Goal: Task Accomplishment & Management: Use online tool/utility

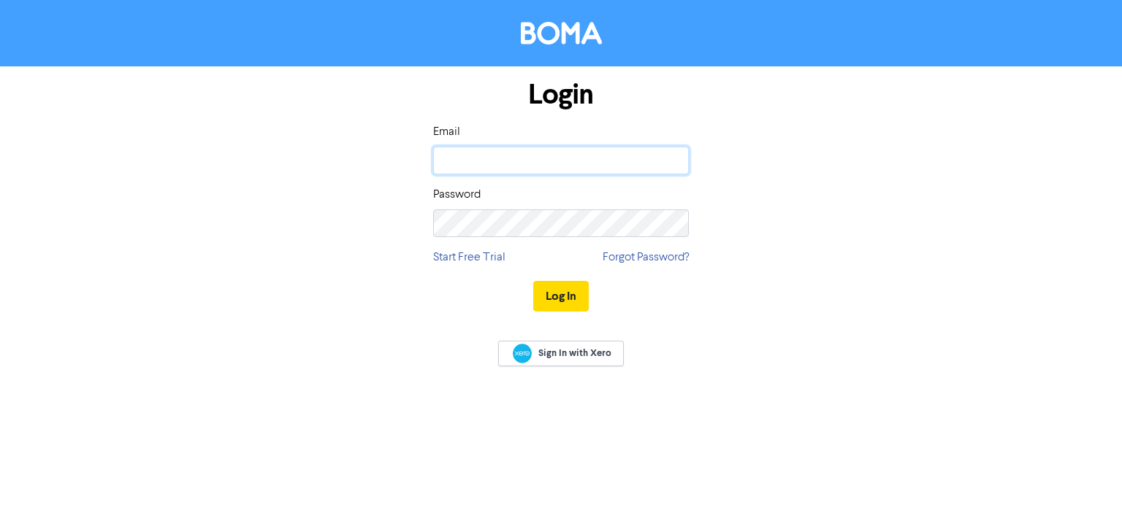
click at [496, 151] on input "email" at bounding box center [561, 161] width 256 height 28
type input "[PERSON_NAME][EMAIL_ADDRESS][DOMAIN_NAME]"
click at [533, 291] on button "Log In" at bounding box center [560, 296] width 55 height 31
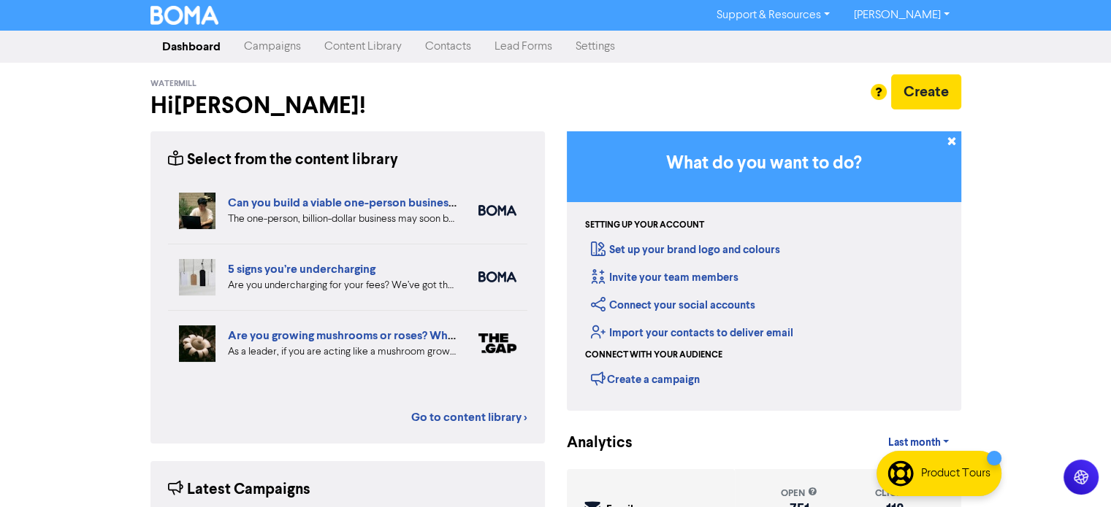
click at [292, 46] on link "Campaigns" at bounding box center [272, 46] width 80 height 29
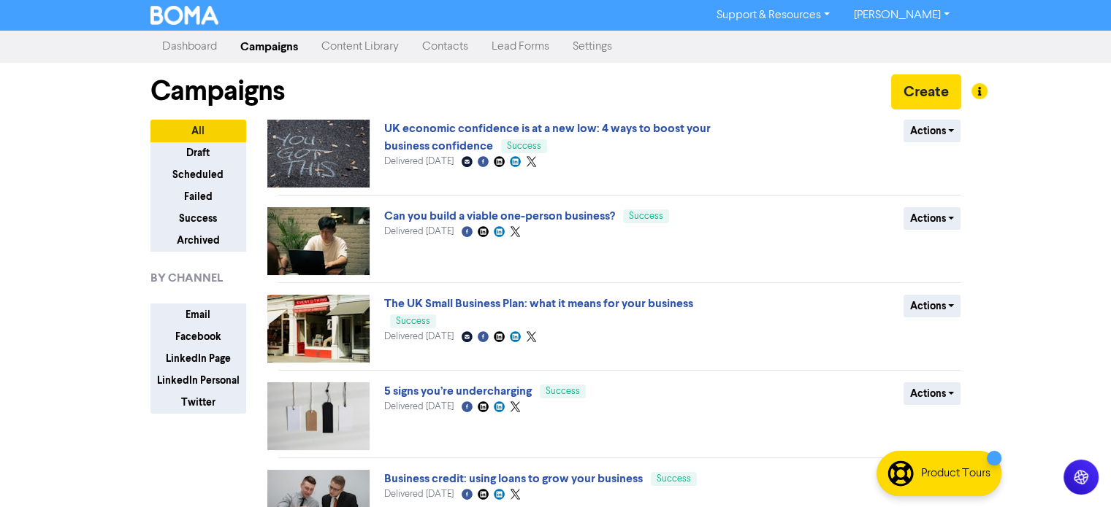
click at [350, 41] on link "Content Library" at bounding box center [360, 46] width 101 height 29
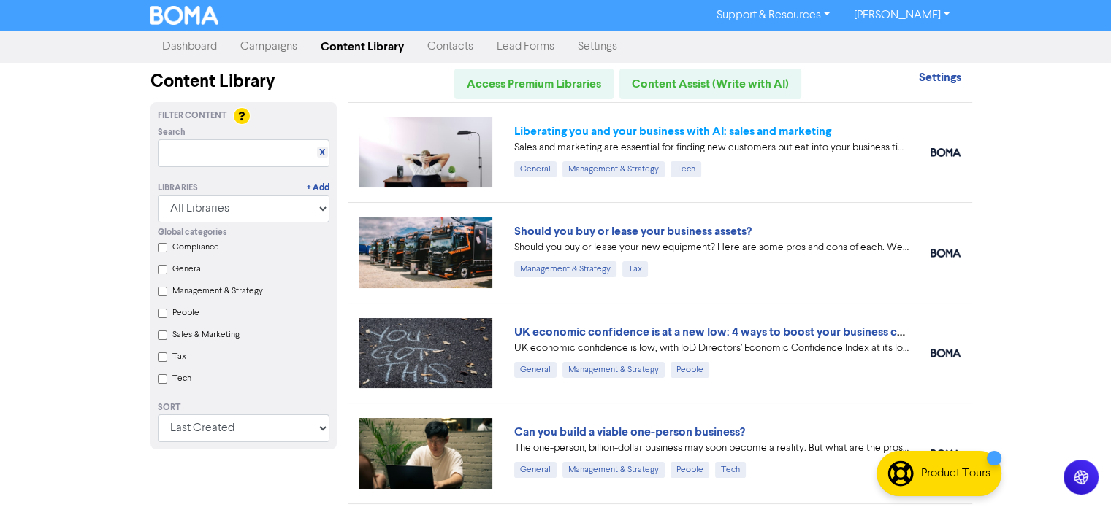
click at [631, 131] on link "Liberating you and your business with AI: sales and marketing" at bounding box center [672, 131] width 317 height 15
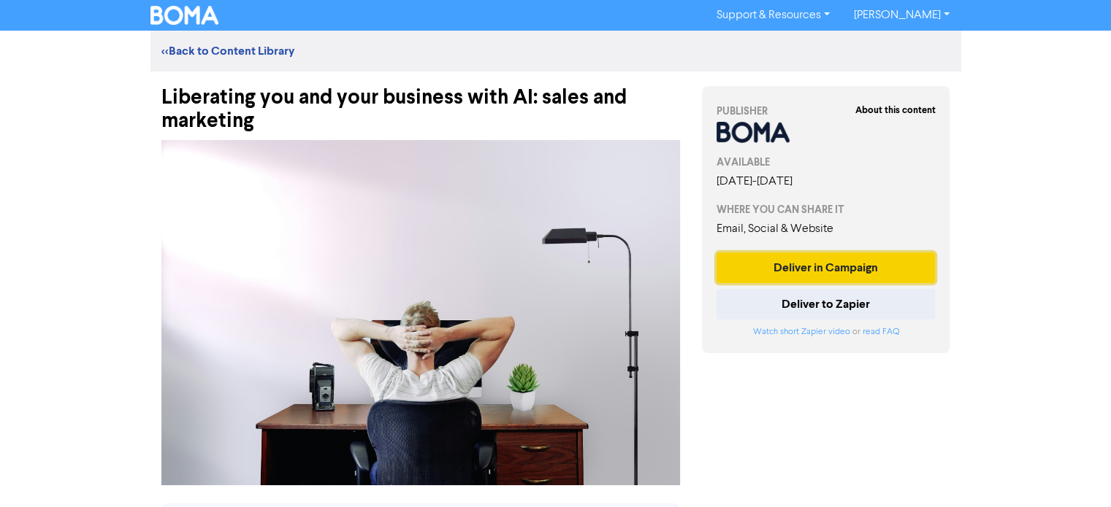
click at [832, 267] on button "Deliver in Campaign" at bounding box center [825, 268] width 219 height 31
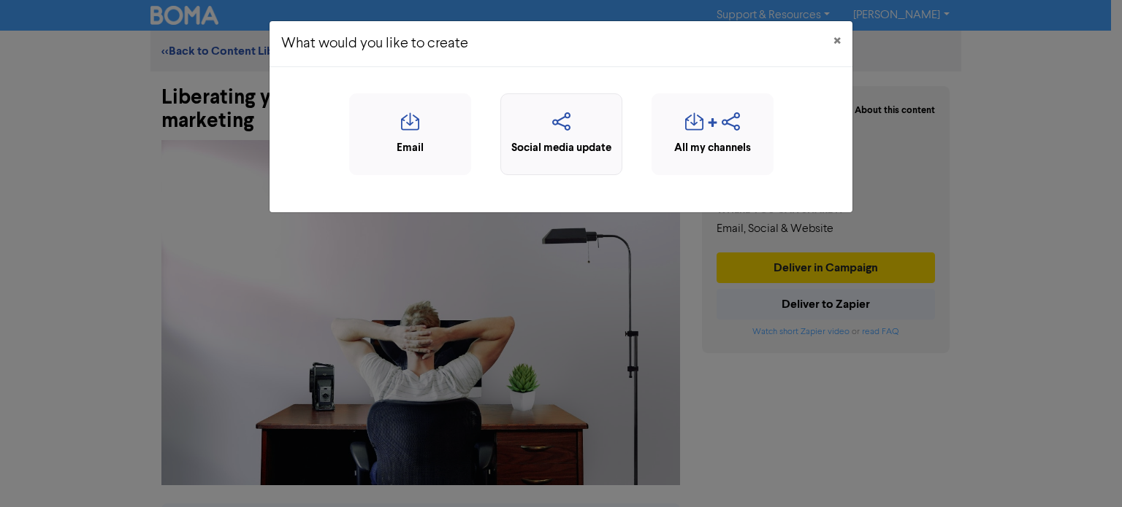
click at [559, 149] on div "Social media update" at bounding box center [561, 148] width 106 height 17
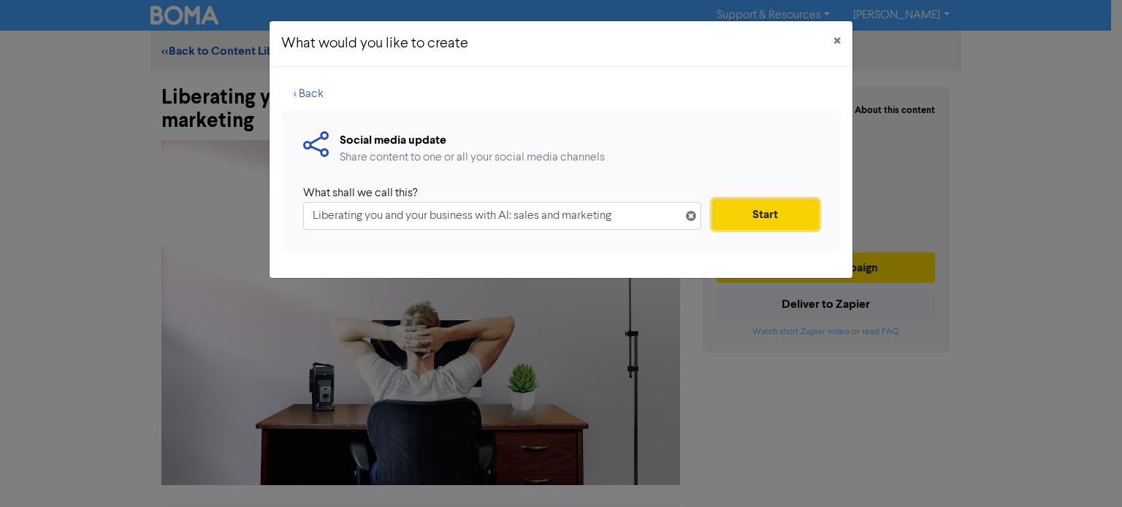
click at [757, 220] on button "Start" at bounding box center [765, 214] width 107 height 31
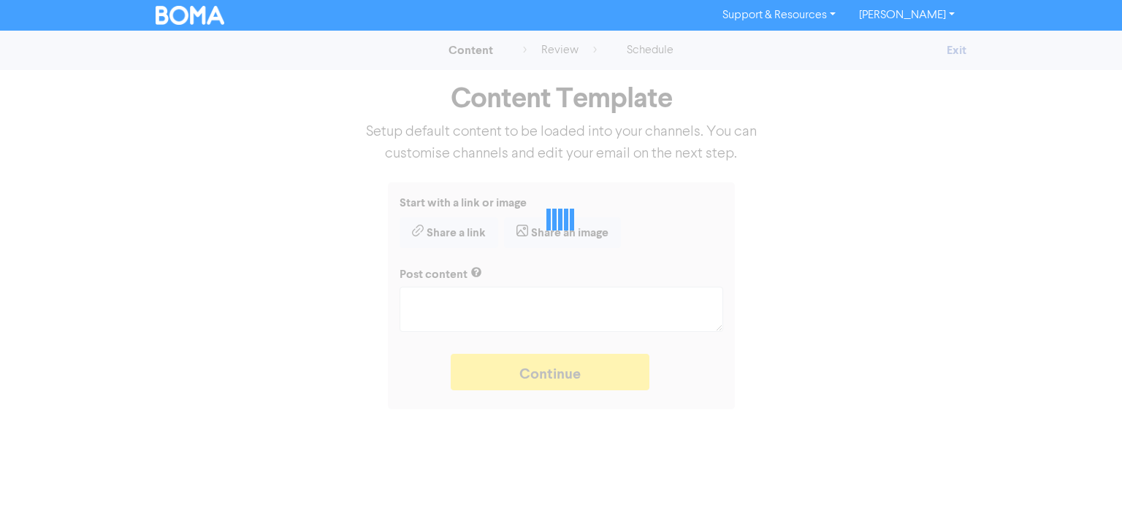
type textarea "x"
type textarea "Sales and marketing are essential for finding new customers but eat into your b…"
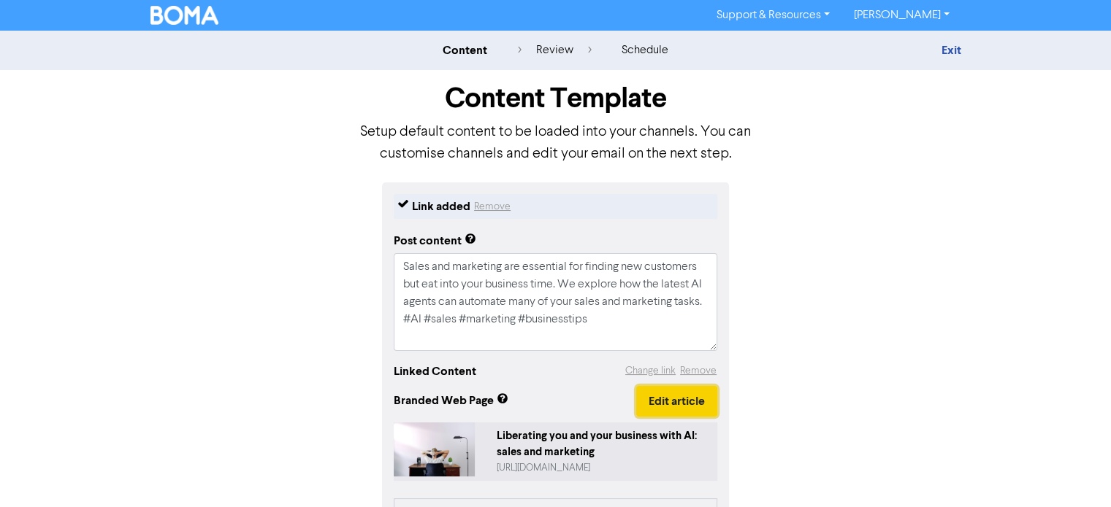
click at [681, 403] on button "Edit article" at bounding box center [676, 401] width 81 height 31
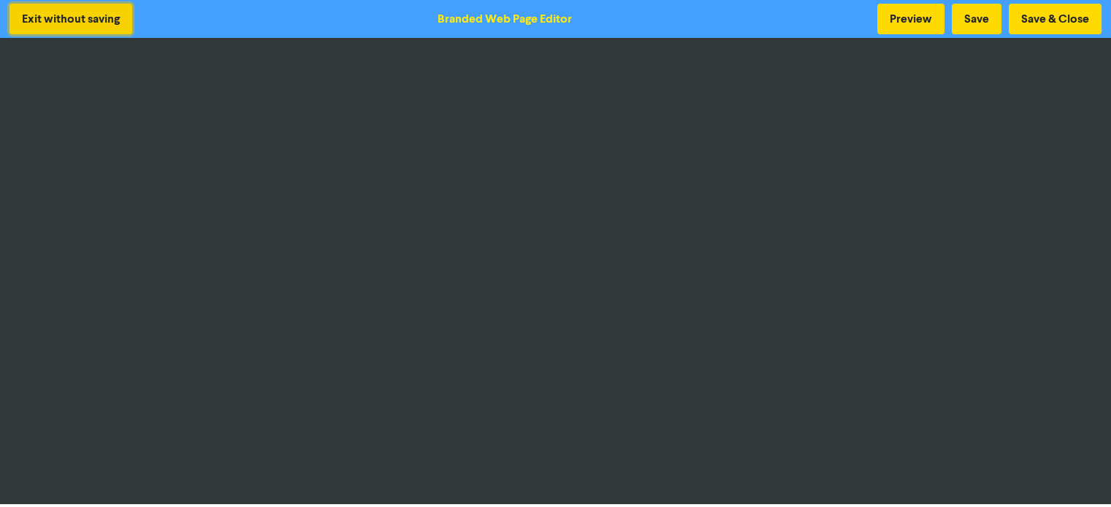
click at [57, 11] on button "Exit without saving" at bounding box center [70, 19] width 123 height 31
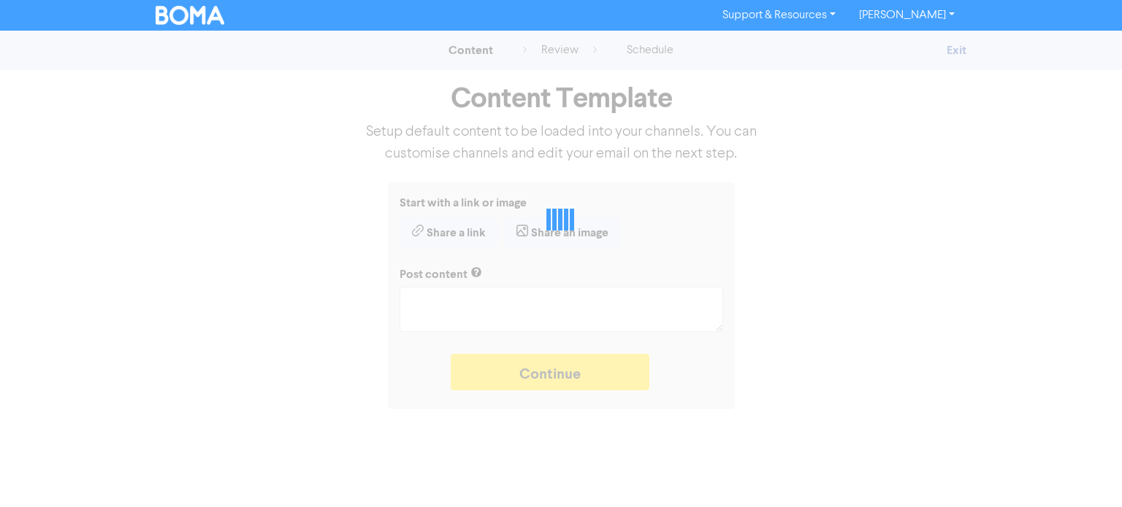
type textarea "x"
type textarea "Sales and marketing are essential for finding new customers but eat into your b…"
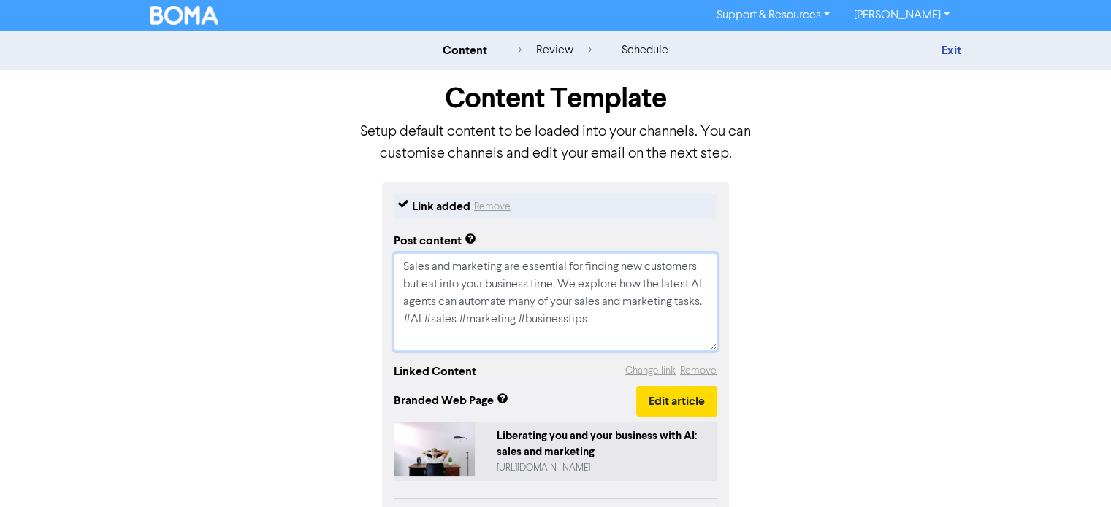
click at [515, 319] on textarea "Sales and marketing are essential for finding new customers but eat into your b…" at bounding box center [555, 302] width 323 height 98
type textarea "x"
type textarea "Sales and marketing are essential for finding new customers but eat into your b…"
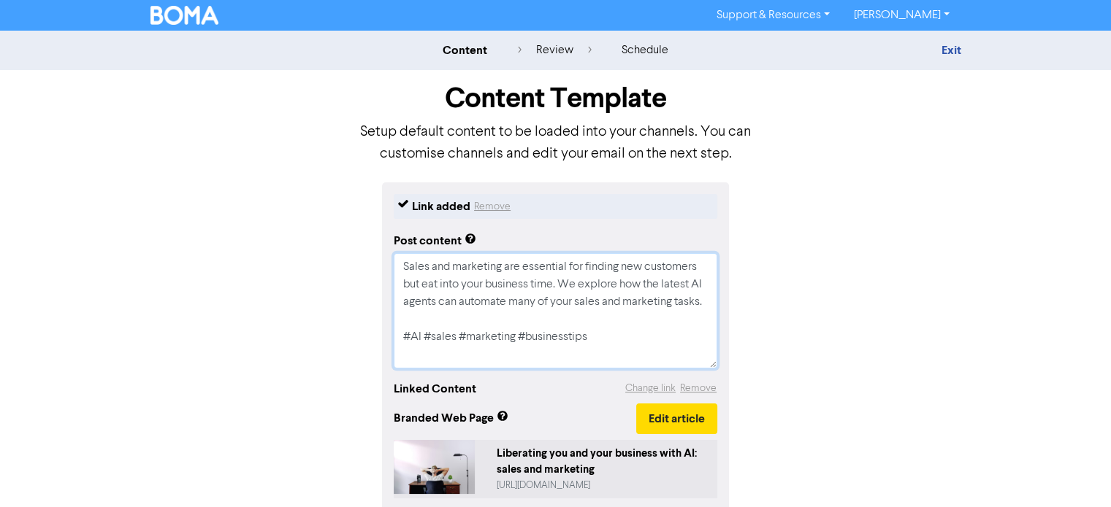
click at [613, 347] on textarea "Sales and marketing are essential for finding new customers but eat into your b…" at bounding box center [555, 310] width 323 height 115
type textarea "x"
type textarea "Sales and marketing are essential for finding new customers but eat into your b…"
type textarea "x"
type textarea "Sales and marketing are essential for finding new customers but eat into your b…"
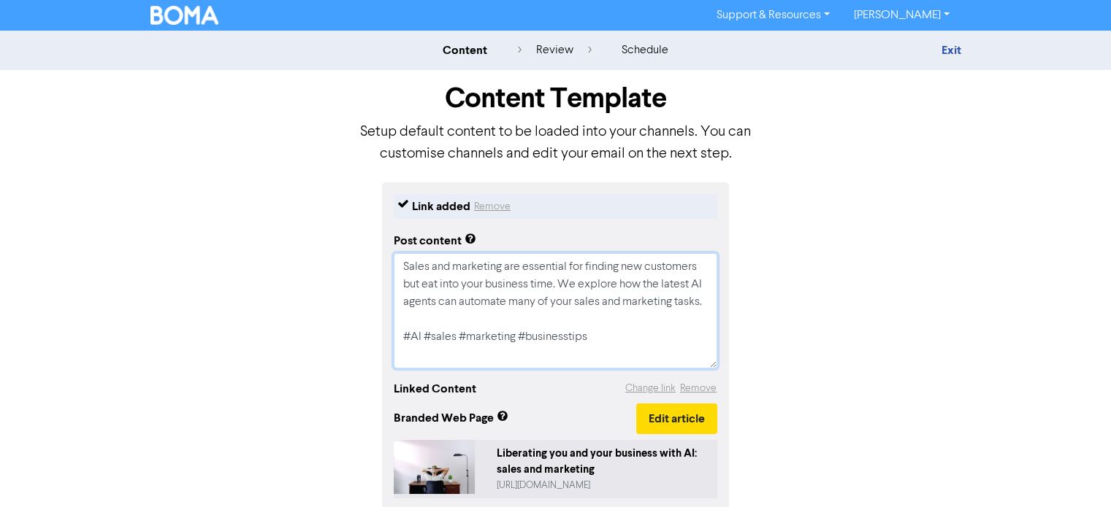
paste textarea "[URL][DOMAIN_NAME]"
type textarea "x"
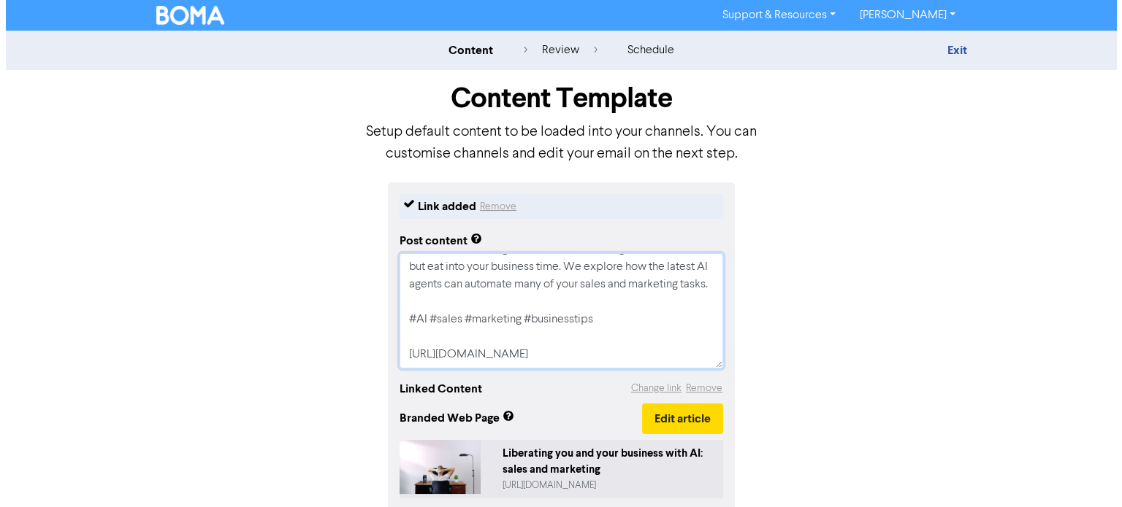
scroll to position [64, 0]
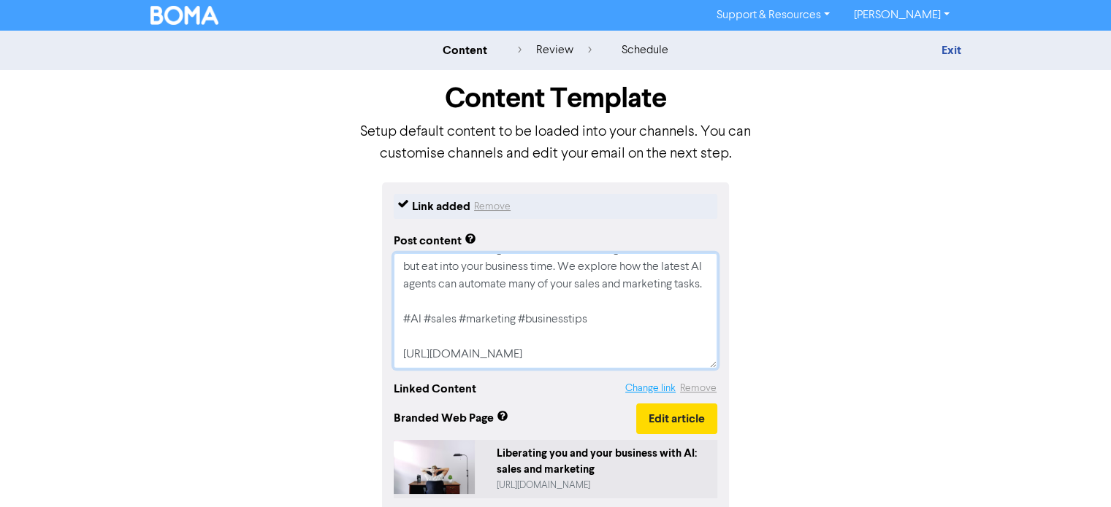
type textarea "Sales and marketing are essential for finding new customers but eat into your b…"
click at [627, 388] on button "Change link" at bounding box center [650, 388] width 52 height 17
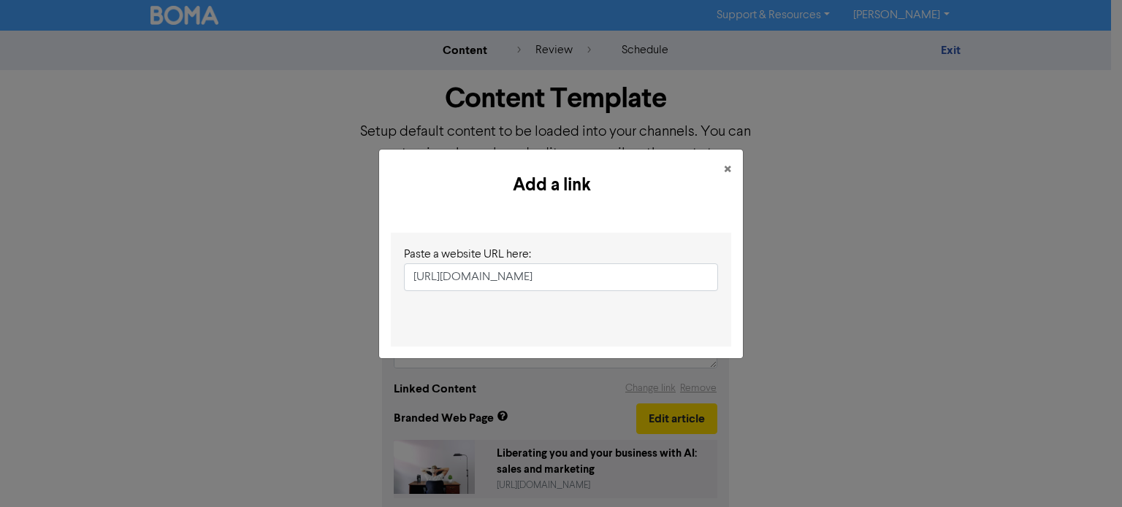
scroll to position [0, 297]
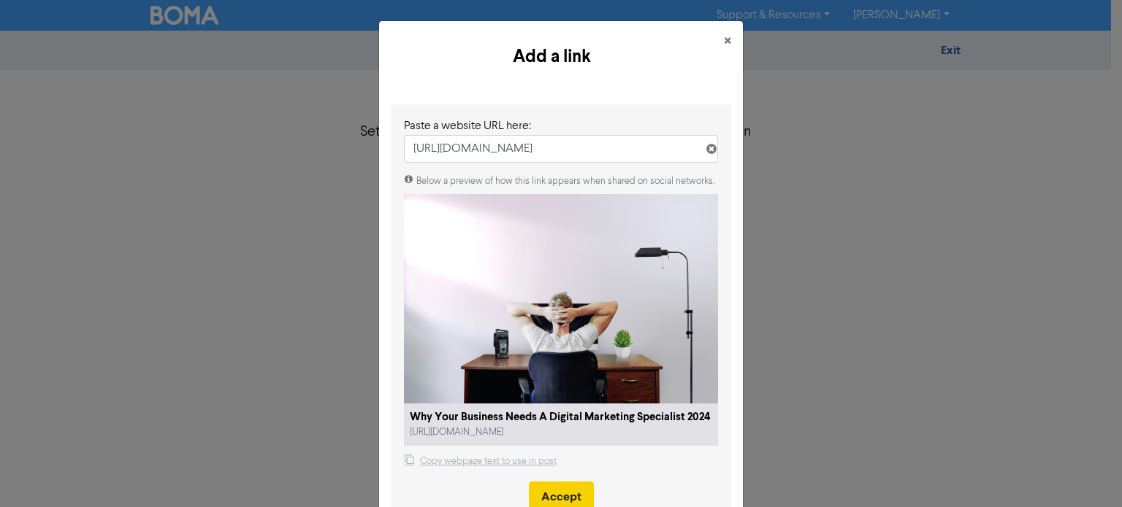
type input "[URL][DOMAIN_NAME]"
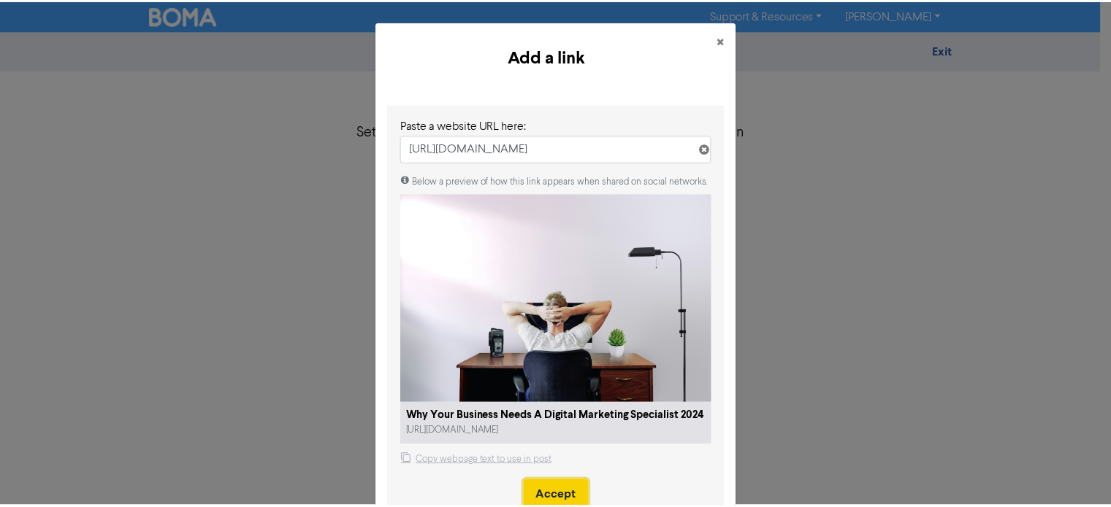
scroll to position [0, 0]
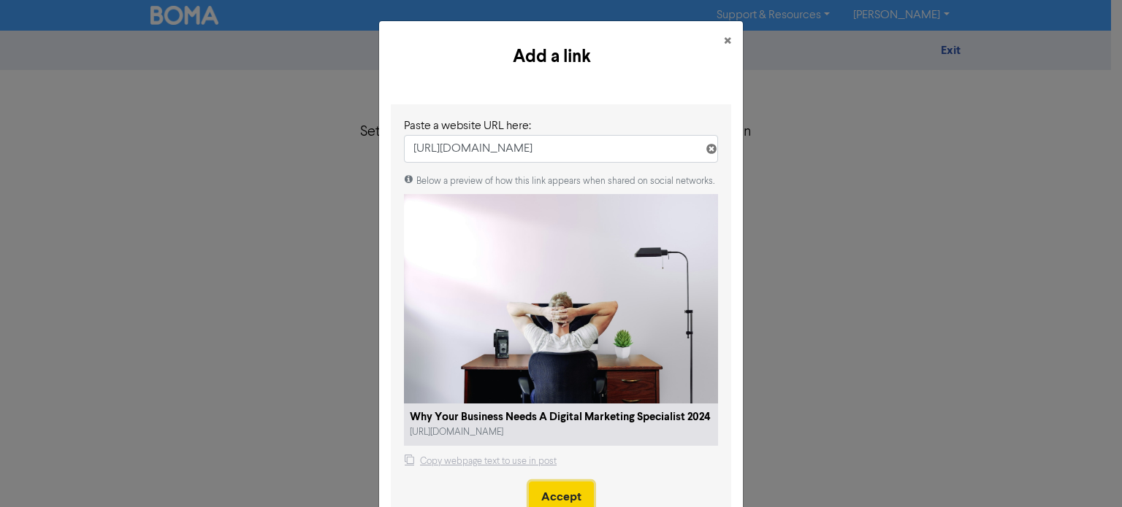
click at [561, 482] on button "Accept" at bounding box center [561, 497] width 65 height 31
type textarea "x"
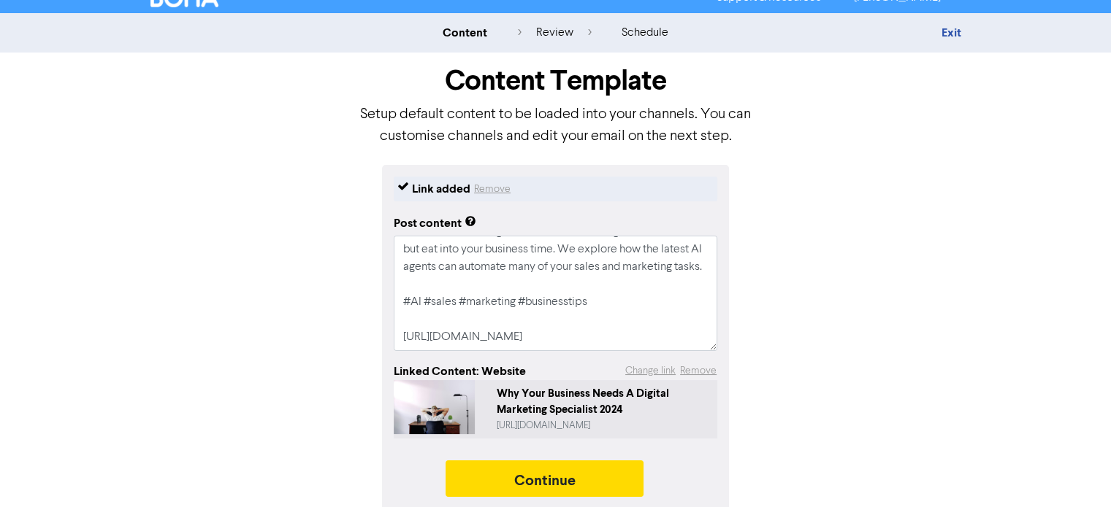
scroll to position [26, 0]
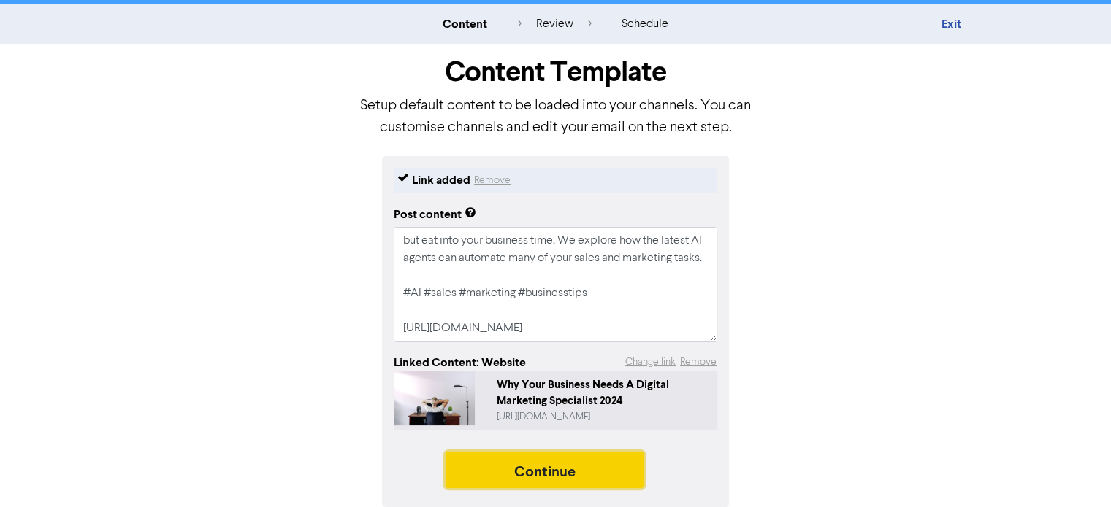
click at [533, 467] on button "Continue" at bounding box center [544, 470] width 199 height 37
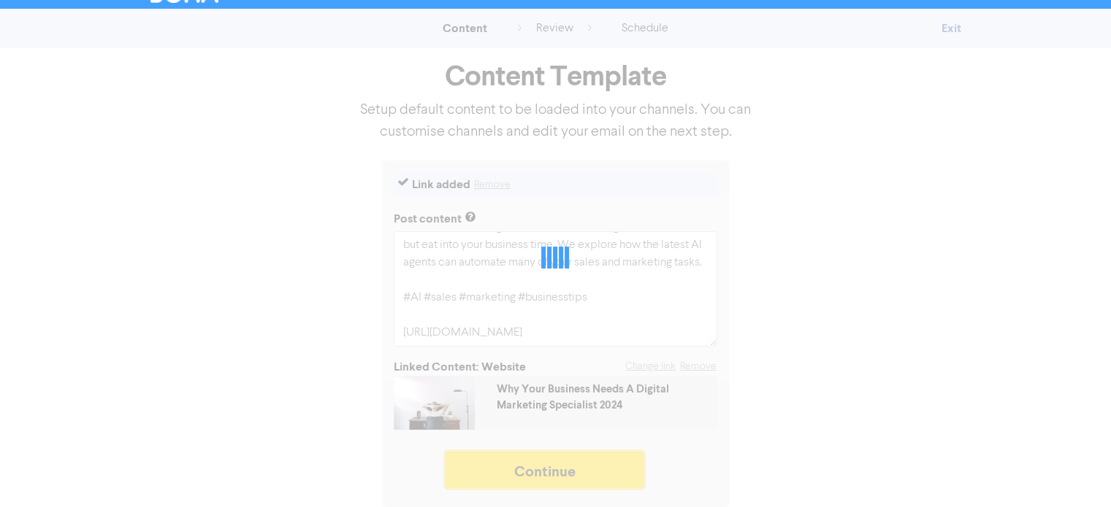
scroll to position [22, 0]
type textarea "x"
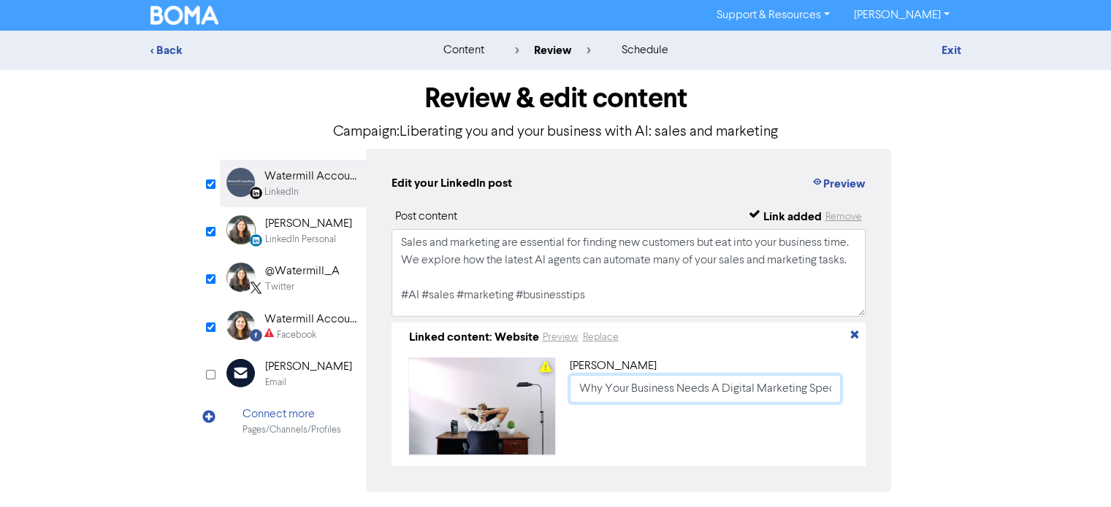
click at [583, 394] on input "Why Your Business Needs A Digital Marketing Specialist 2024" at bounding box center [706, 389] width 272 height 28
paste input "Liberating you and your business with AI: sales and marketing"
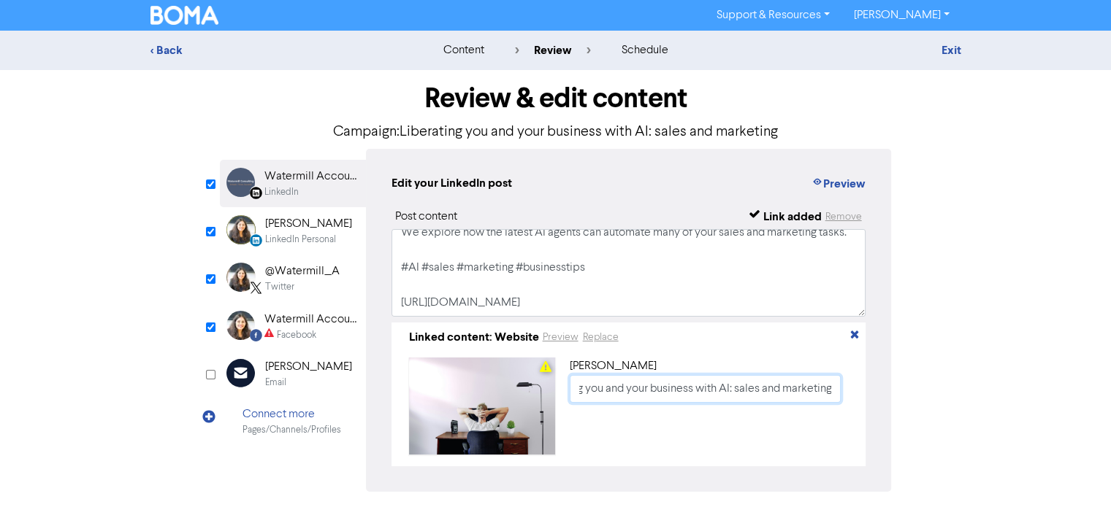
scroll to position [80, 0]
type input "Liberating you and your business with AI: sales and marketing"
click at [282, 224] on div "[PERSON_NAME]" at bounding box center [308, 224] width 87 height 18
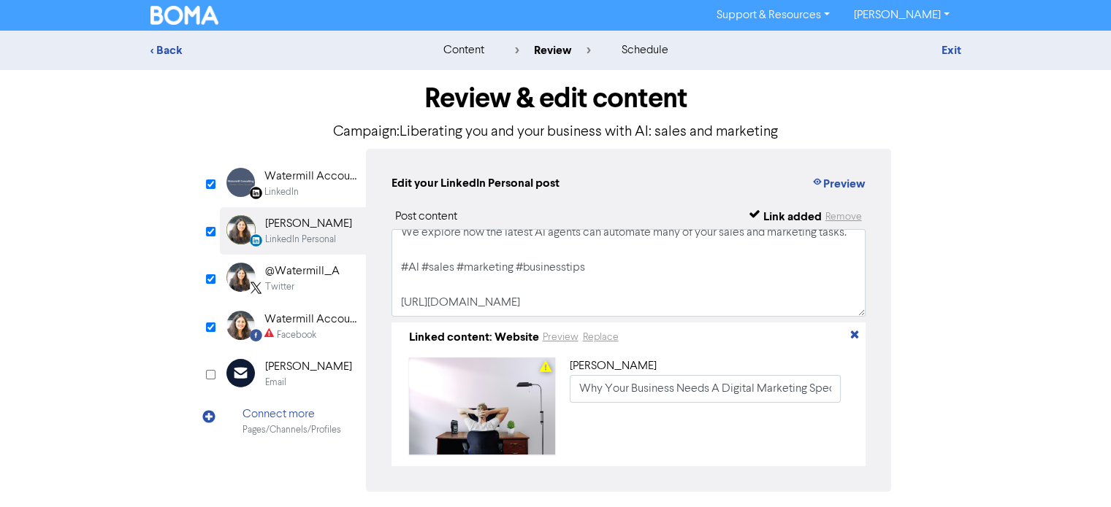
scroll to position [80, 0]
click at [305, 277] on div "@Watermill_A" at bounding box center [302, 272] width 74 height 18
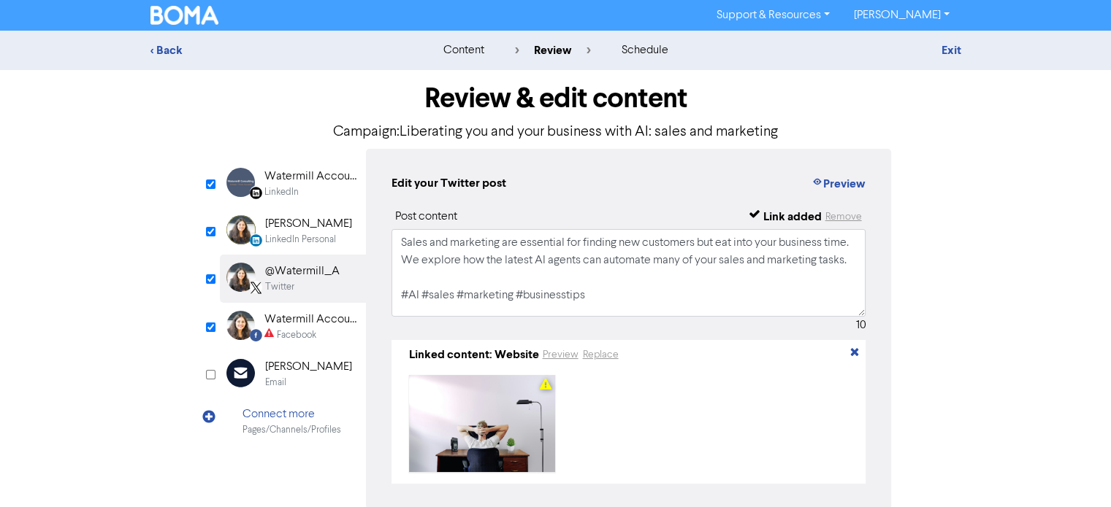
scroll to position [132, 0]
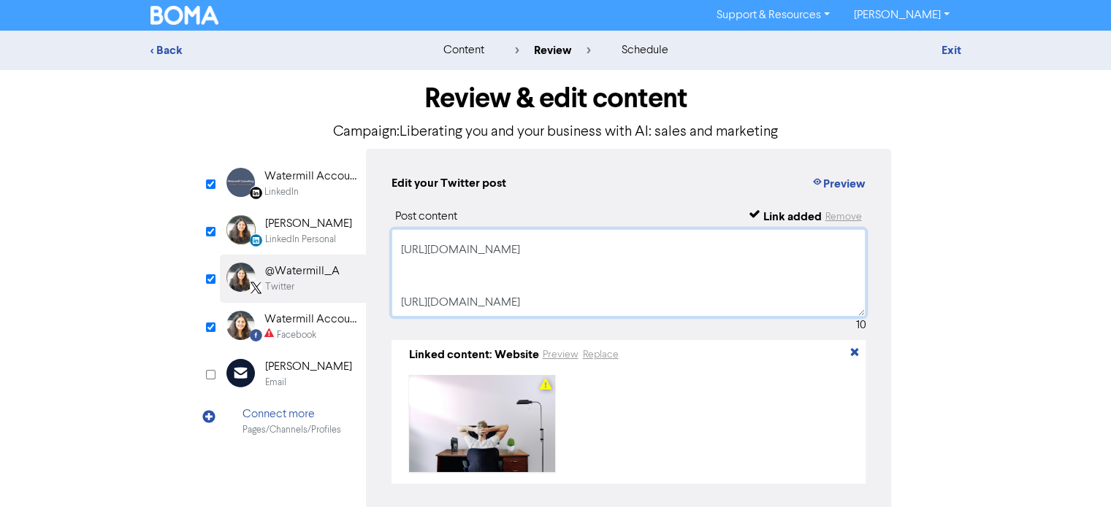
drag, startPoint x: 406, startPoint y: 261, endPoint x: 574, endPoint y: 311, distance: 175.3
click at [574, 311] on textarea "Sales and marketing are essential for finding new customers but eat into your b…" at bounding box center [628, 273] width 475 height 88
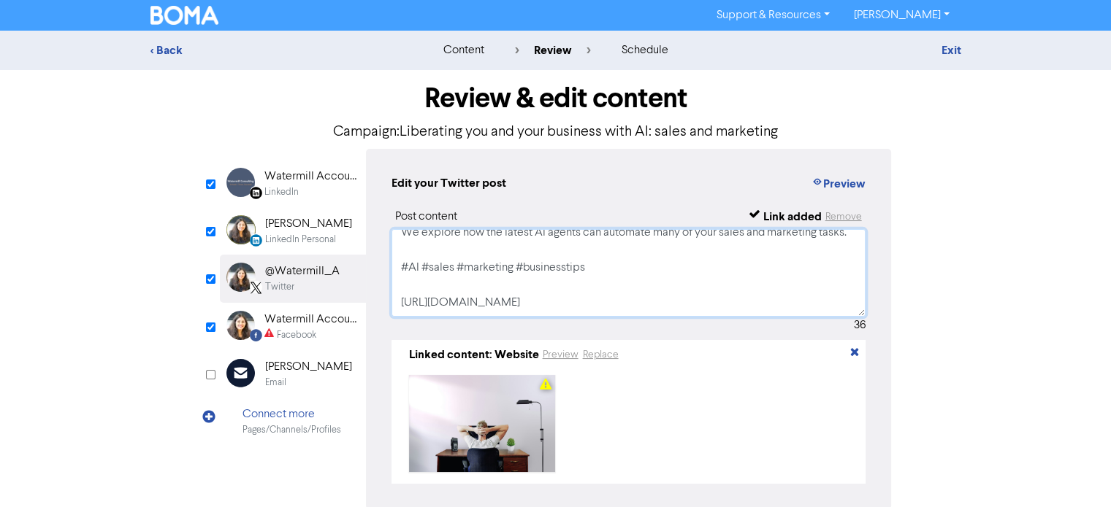
scroll to position [62, 0]
type textarea "Sales and marketing are essential for finding new customers but eat into your b…"
click at [295, 318] on div "Watermill Accounting Limited" at bounding box center [310, 320] width 93 height 18
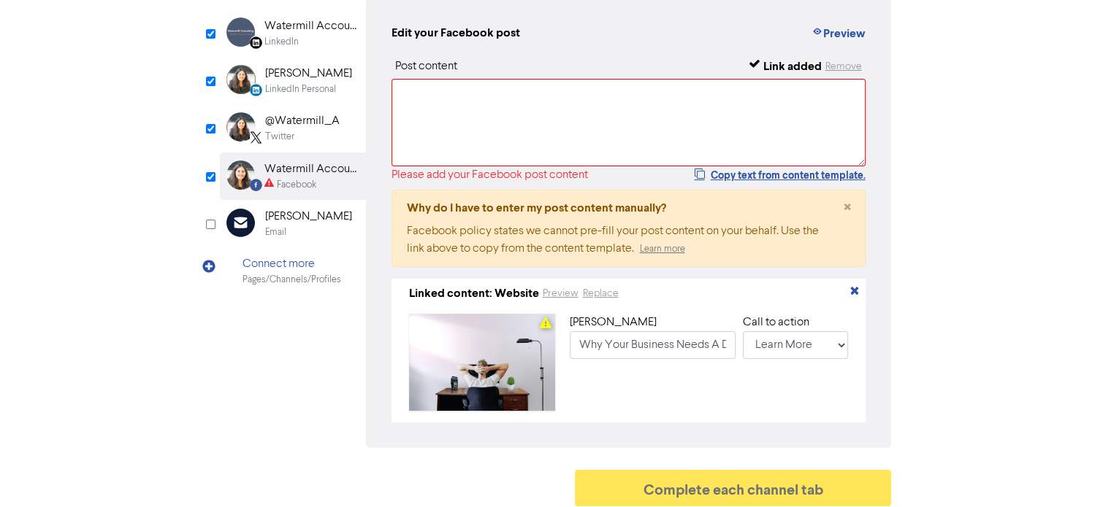
scroll to position [162, 0]
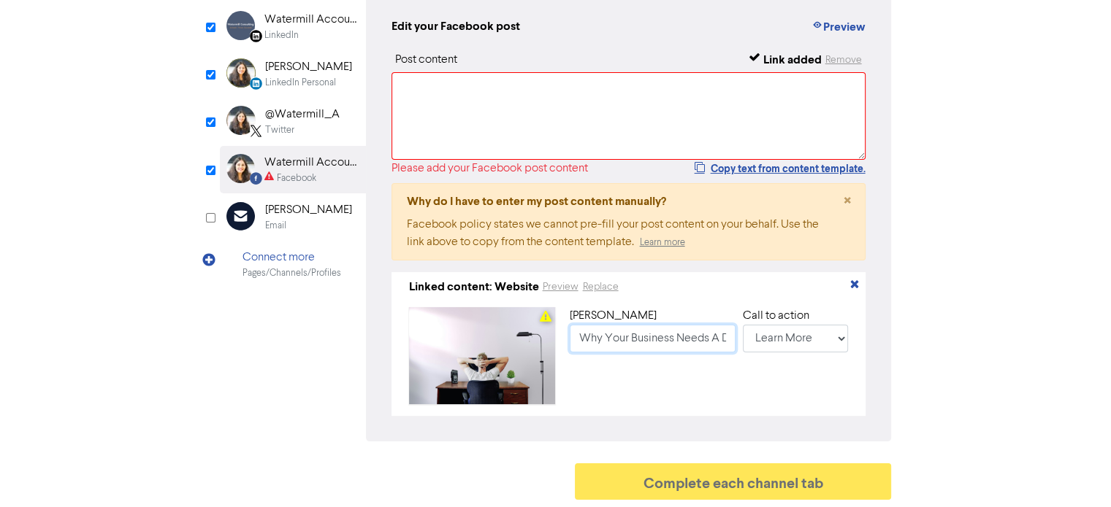
click at [574, 331] on input "Why Your Business Needs A Digital Marketing Specialist 2024" at bounding box center [653, 339] width 166 height 28
paste input "Liberating you and your business with AI: sales and marketing"
type input "Liberating you and your business with AI: sales and marketing"
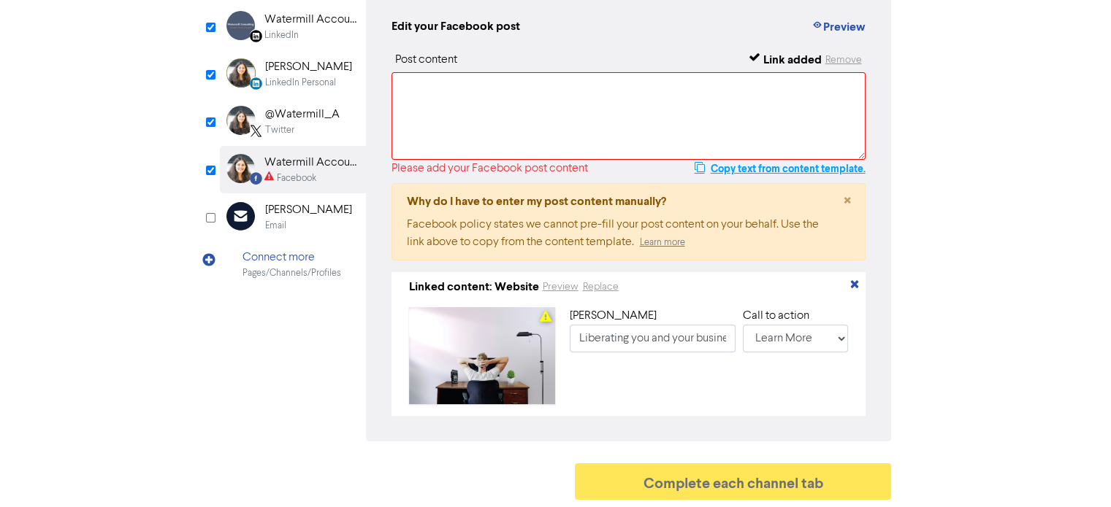
click at [725, 165] on button "Copy text from content template." at bounding box center [779, 169] width 172 height 18
click at [621, 115] on textarea at bounding box center [628, 116] width 475 height 88
paste textarea "Sales and marketing are essential for finding new customers but eat into your b…"
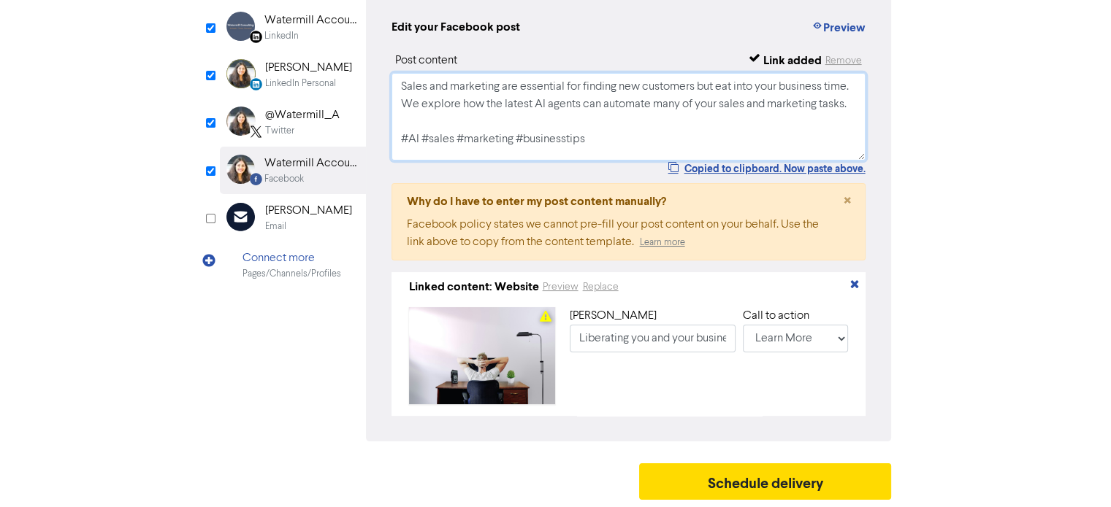
scroll to position [56, 0]
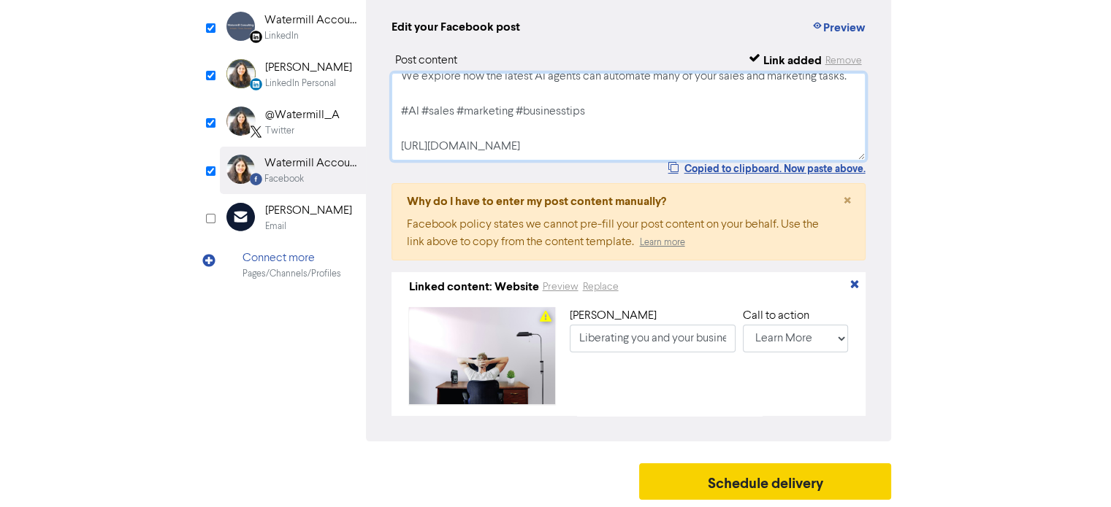
type textarea "Sales and marketing are essential for finding new customers but eat into your b…"
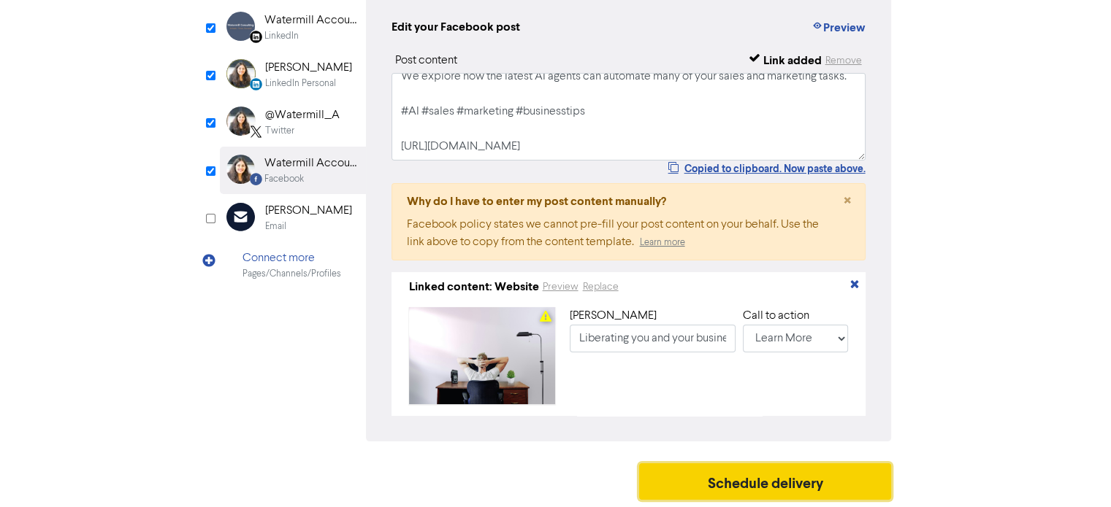
click at [779, 485] on button "Schedule delivery" at bounding box center [765, 482] width 253 height 37
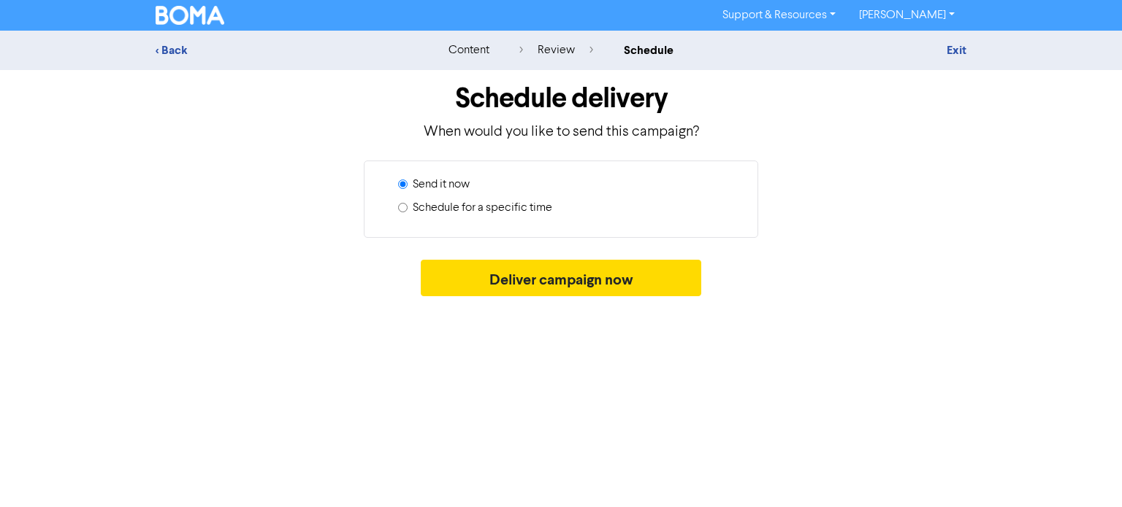
click at [485, 211] on label "Schedule for a specific time" at bounding box center [482, 208] width 139 height 18
click at [407, 211] on input "Schedule for a specific time" at bounding box center [402, 207] width 9 height 9
radio input "true"
radio input "false"
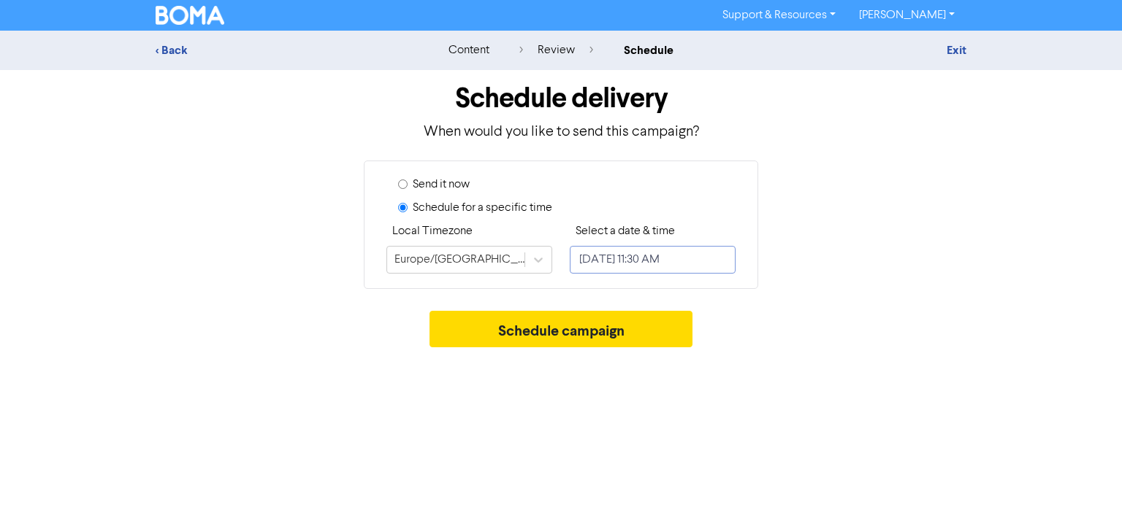
select select "8"
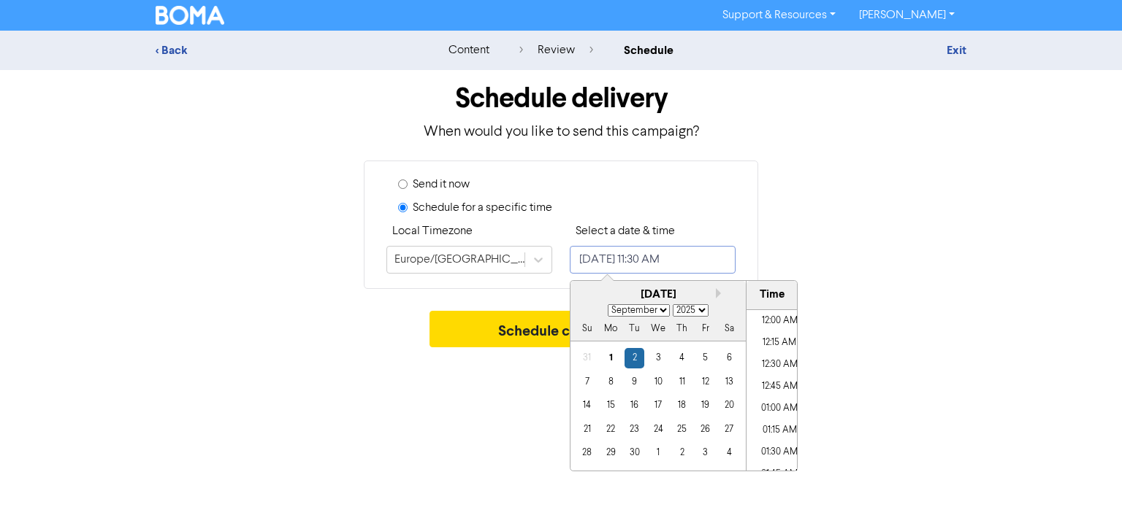
click at [718, 259] on input "[DATE] 11:30 AM" at bounding box center [653, 260] width 166 height 28
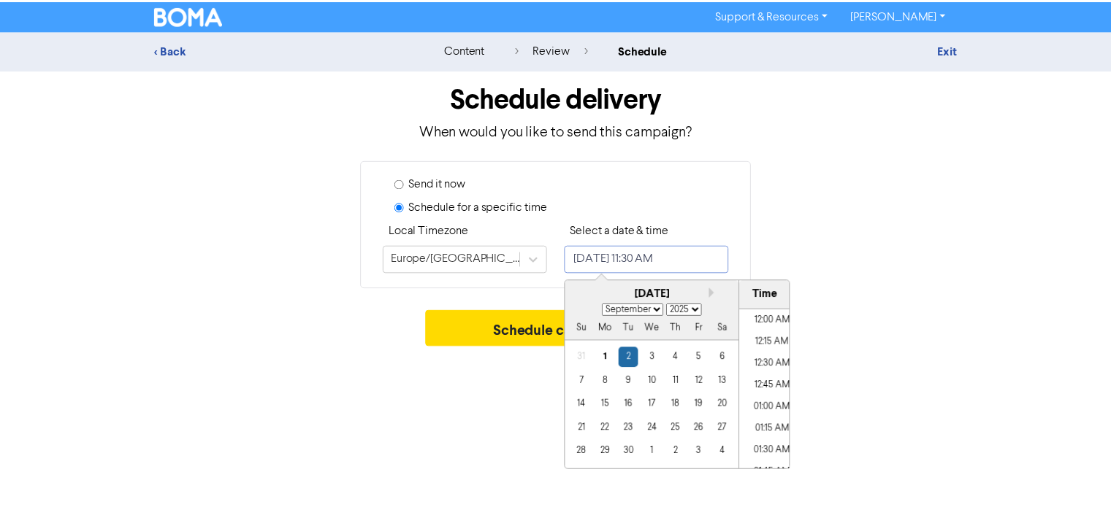
scroll to position [938, 0]
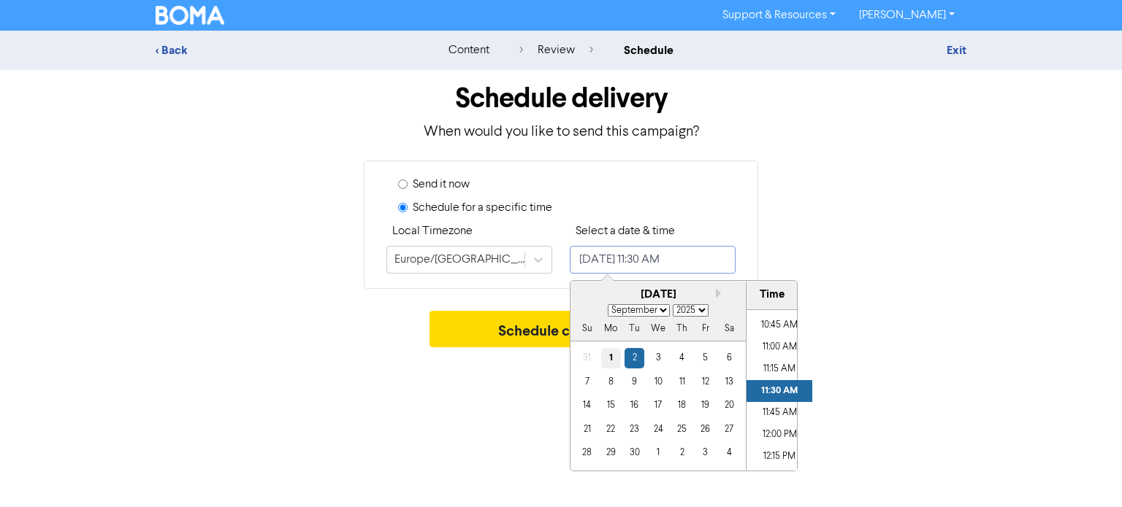
click at [610, 365] on div "1" at bounding box center [611, 358] width 20 height 20
type input "[DATE] 11:30 AM"
click at [771, 388] on li "11:30 AM" at bounding box center [779, 391] width 66 height 22
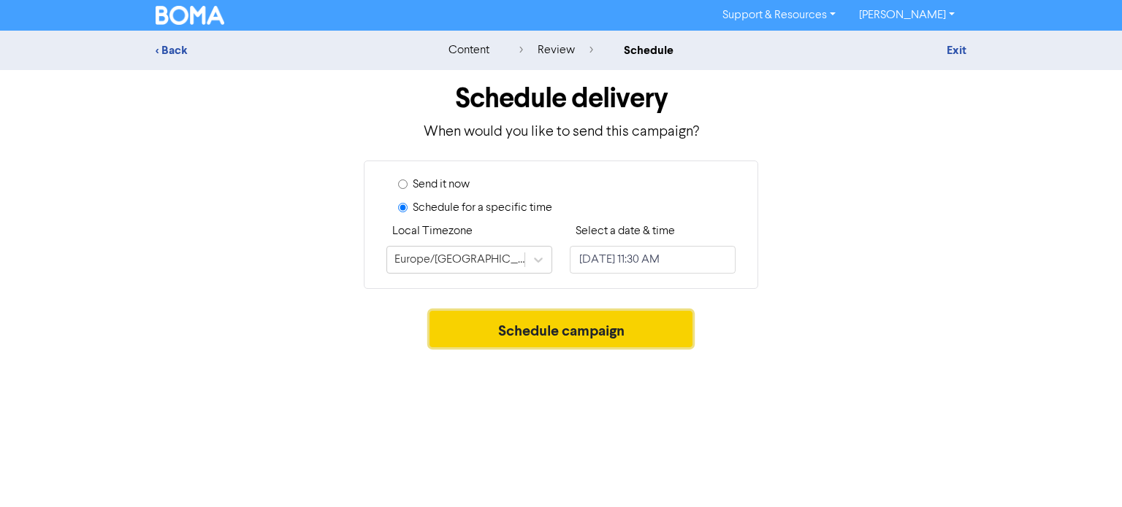
click at [459, 322] on button "Schedule campaign" at bounding box center [561, 329] width 264 height 37
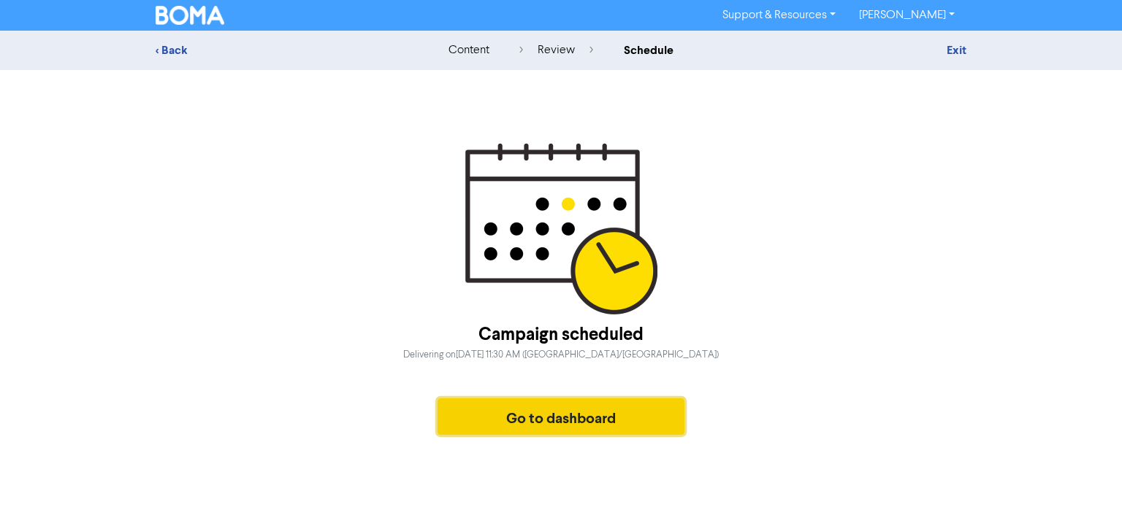
click at [526, 399] on button "Go to dashboard" at bounding box center [560, 417] width 247 height 37
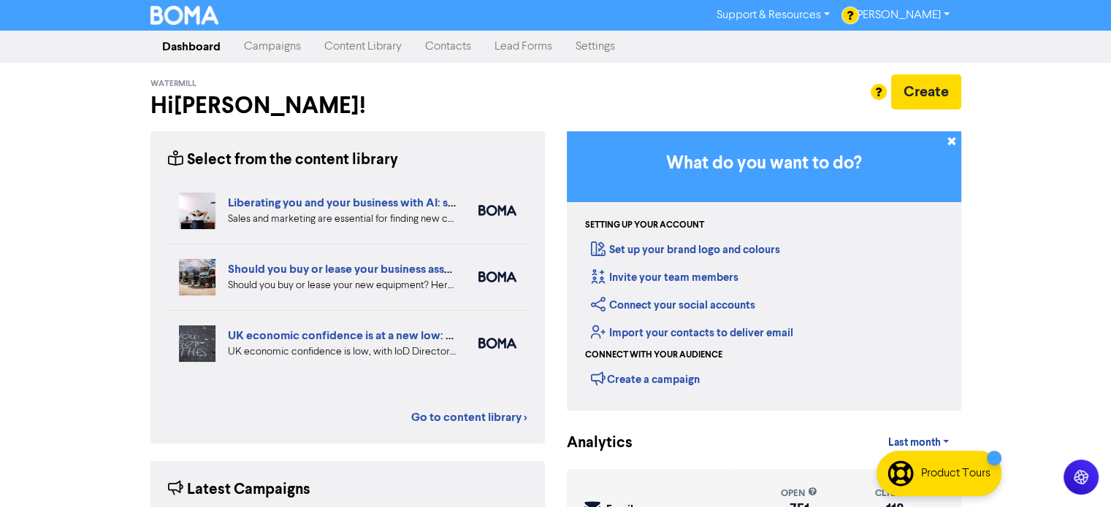
click at [248, 49] on link "Campaigns" at bounding box center [272, 46] width 80 height 29
